Goal: Check status: Check status

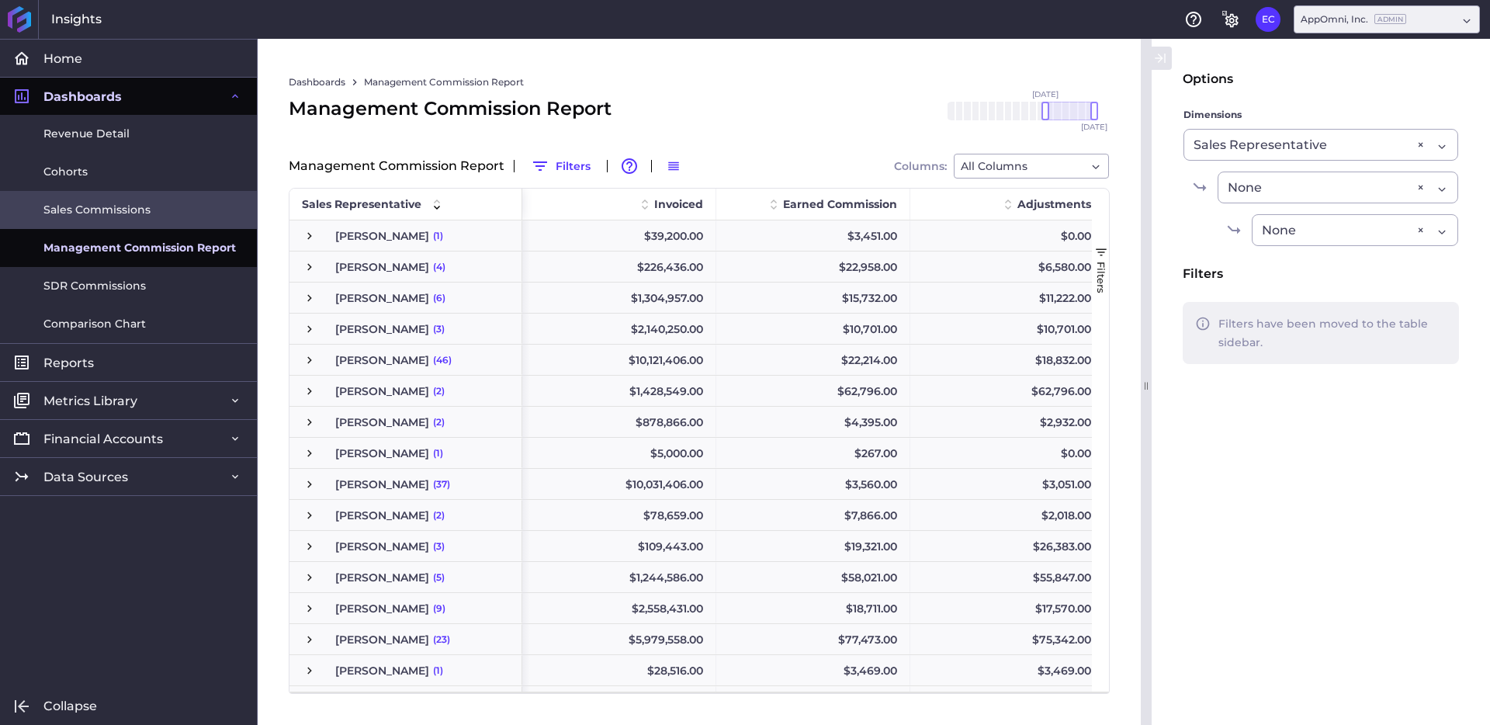
click at [158, 209] on link "Sales Commissions" at bounding box center [128, 210] width 257 height 38
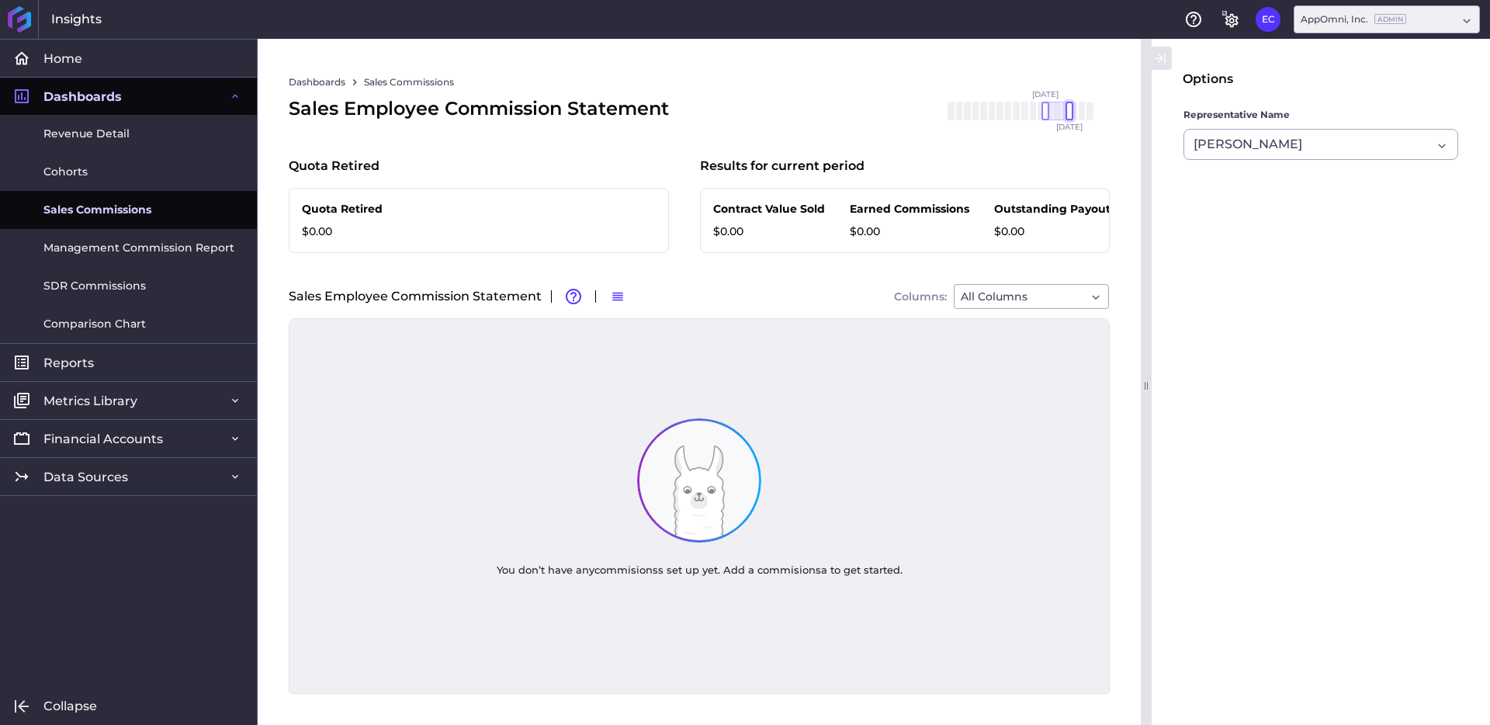
drag, startPoint x: 1095, startPoint y: 113, endPoint x: 1061, endPoint y: 110, distance: 33.5
click at [1071, 113] on div at bounding box center [1070, 111] width 8 height 19
drag, startPoint x: 1048, startPoint y: 112, endPoint x: 1246, endPoint y: 134, distance: 199.2
click at [1068, 111] on div "[DATE] Mar '[DATE] May '[DATE] [DATE] '[DATE] Sep '[DATE] Nov '[DATE] Jan '[DAT…" at bounding box center [1020, 111] width 147 height 19
click at [1325, 145] on div "[PERSON_NAME]" at bounding box center [1313, 144] width 238 height 19
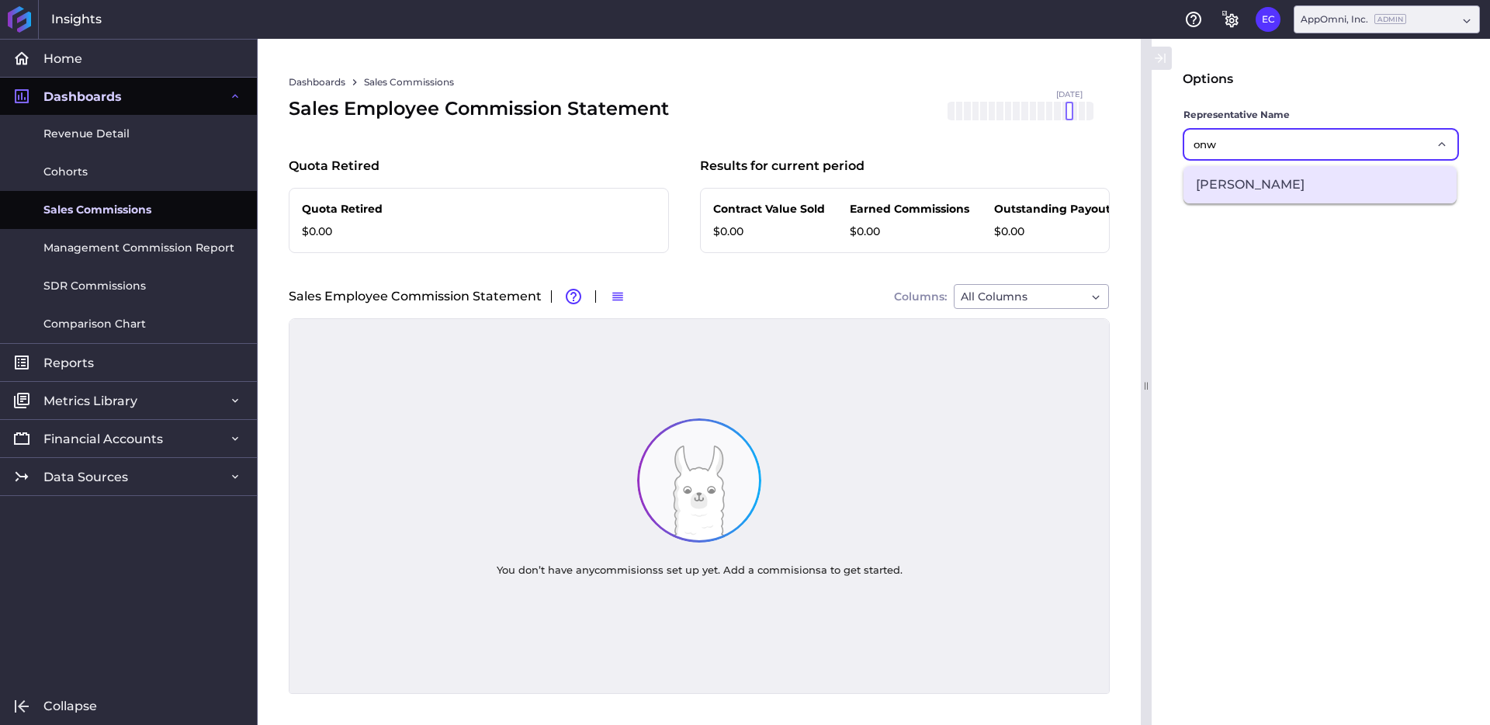
type input "onw"
click at [1339, 179] on span "[PERSON_NAME]" at bounding box center [1320, 184] width 273 height 37
